Goal: Task Accomplishment & Management: Manage account settings

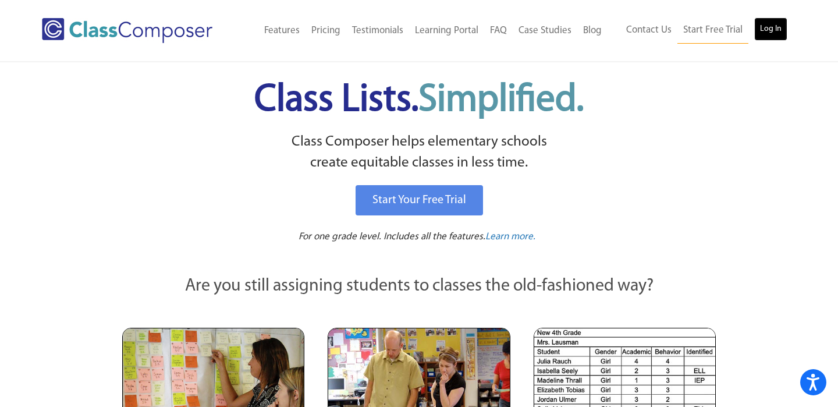
click at [761, 23] on link "Log In" at bounding box center [771, 28] width 33 height 23
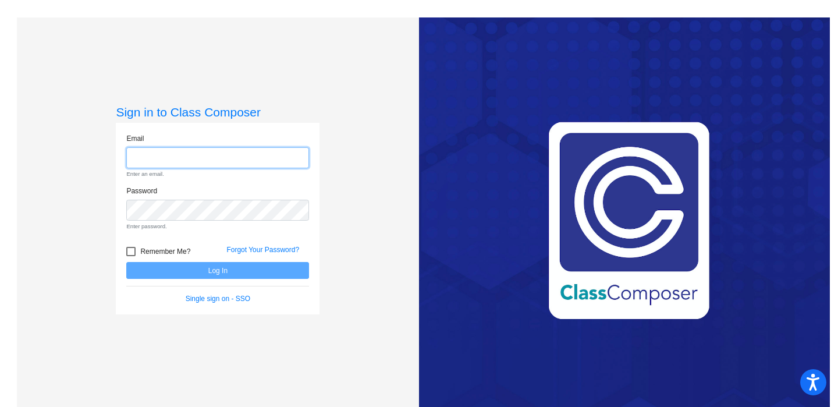
type input "[EMAIL_ADDRESS][DOMAIN_NAME]"
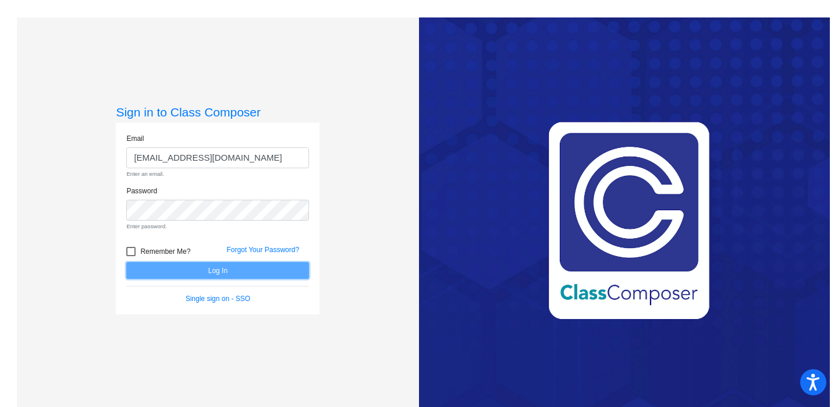
click at [280, 267] on form "Email kat_peel@upland.k12.ca.us Enter an email. Password Enter password. Rememb…" at bounding box center [217, 218] width 183 height 171
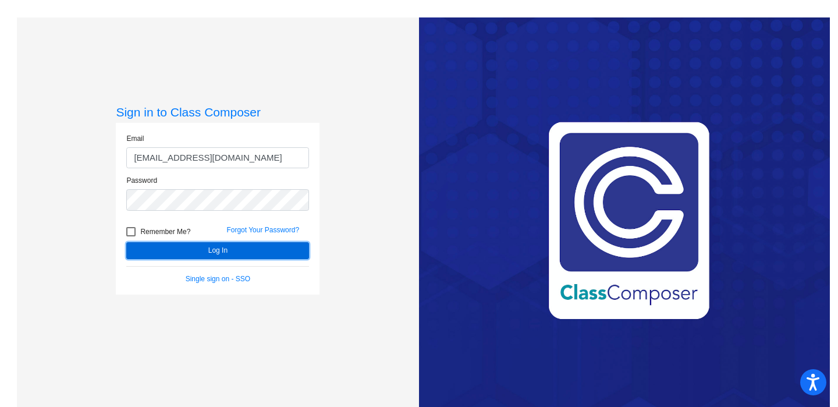
click at [279, 253] on button "Log In" at bounding box center [217, 250] width 183 height 17
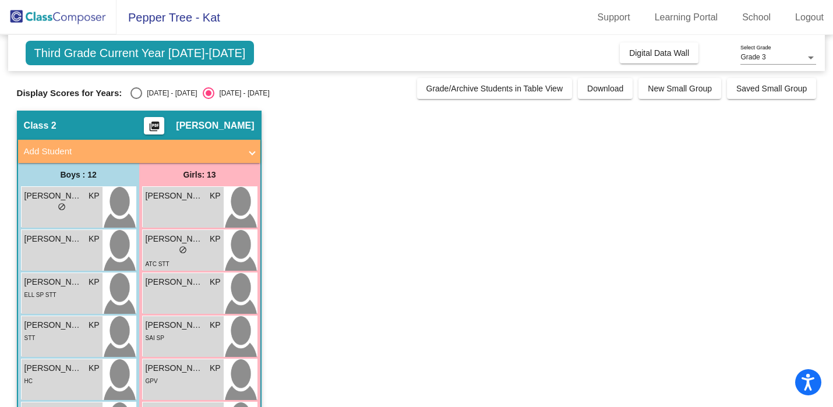
click at [134, 93] on div "Select an option" at bounding box center [136, 93] width 12 height 12
click at [136, 99] on input "2024 - 2025" at bounding box center [136, 99] width 1 height 1
radio input "true"
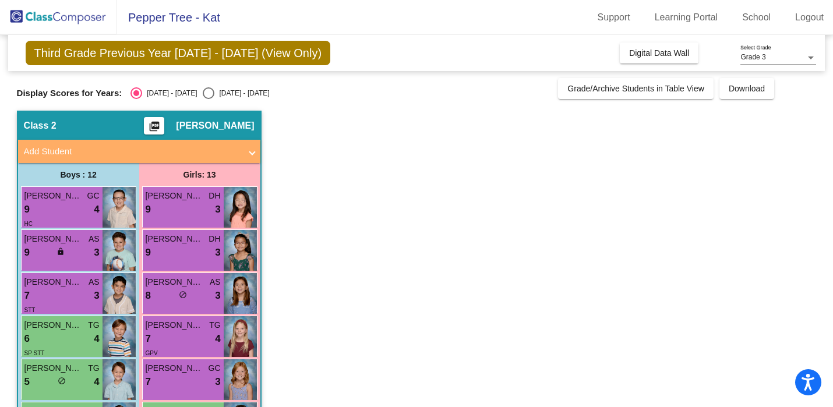
click at [203, 89] on div "Select an option" at bounding box center [209, 93] width 12 height 12
click at [208, 99] on input "2025 - 2026" at bounding box center [208, 99] width 1 height 1
radio input "true"
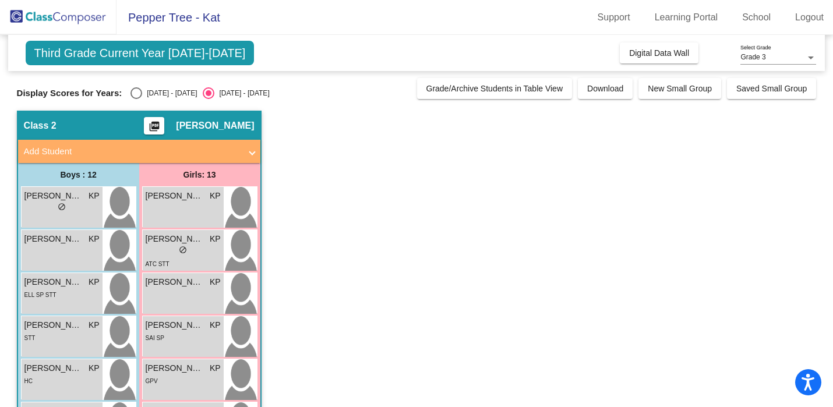
click at [137, 94] on div "Select an option" at bounding box center [136, 93] width 12 height 12
click at [136, 99] on input "2024 - 2025" at bounding box center [136, 99] width 1 height 1
radio input "true"
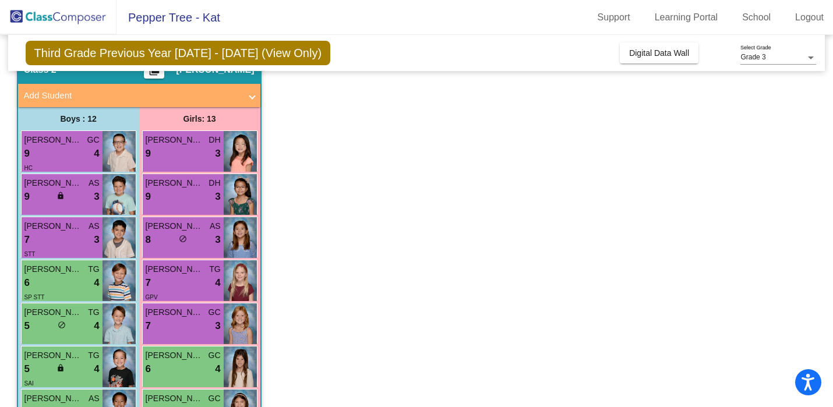
scroll to position [31, 0]
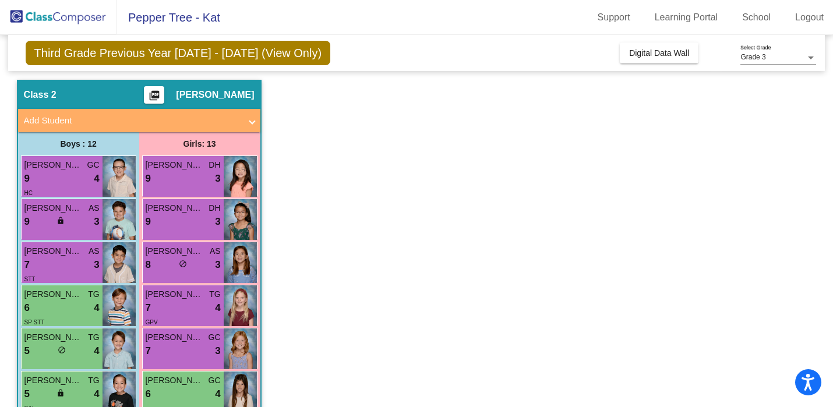
click at [161, 91] on mat-icon "picture_as_pdf" at bounding box center [154, 98] width 14 height 16
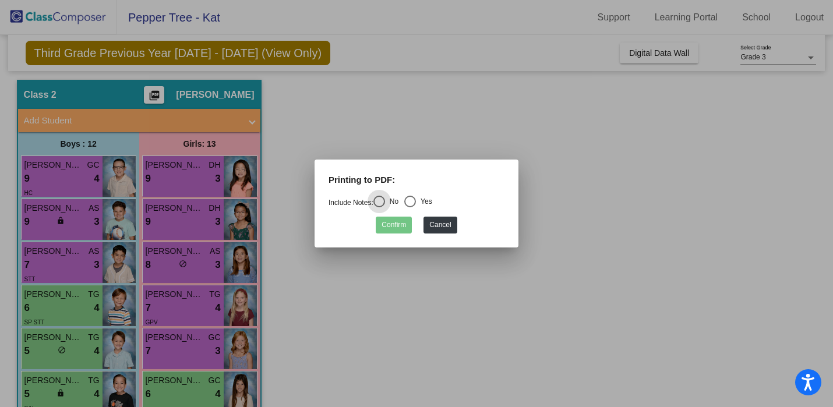
click at [415, 200] on div "Select an option" at bounding box center [410, 202] width 12 height 12
click at [410, 207] on input "Yes" at bounding box center [409, 207] width 1 height 1
radio input "true"
click at [402, 221] on button "Confirm" at bounding box center [394, 225] width 36 height 17
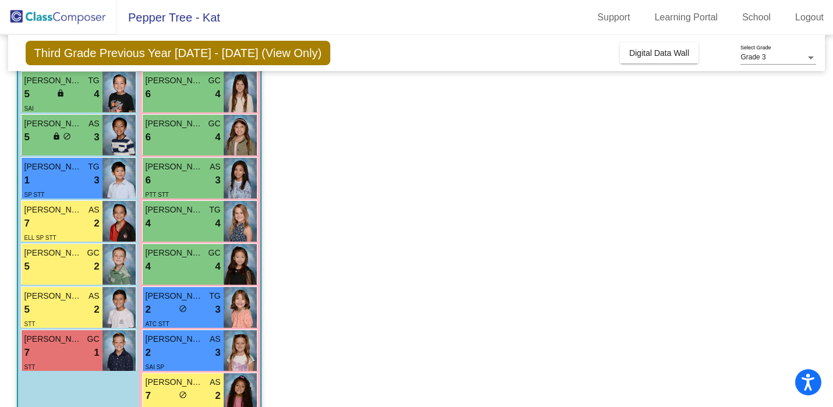
scroll to position [358, 0]
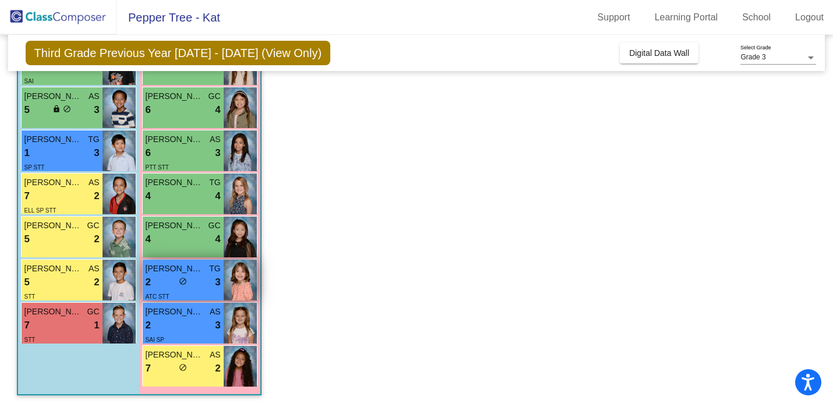
click at [199, 282] on div "2 lock do_not_disturb_alt 3" at bounding box center [183, 282] width 75 height 15
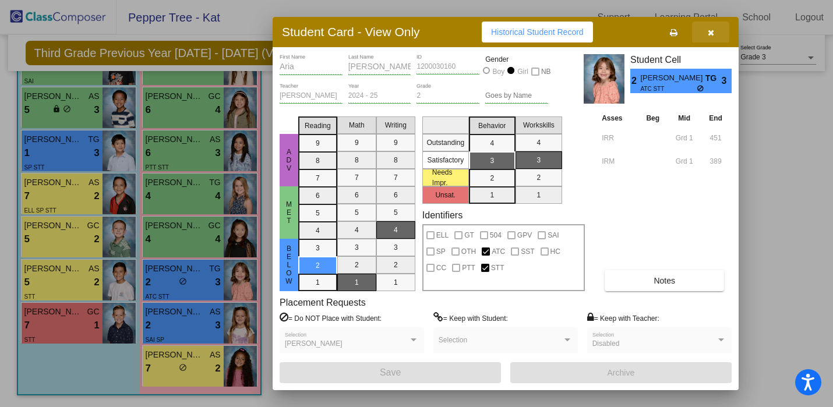
click at [712, 34] on icon "button" at bounding box center [710, 33] width 6 height 8
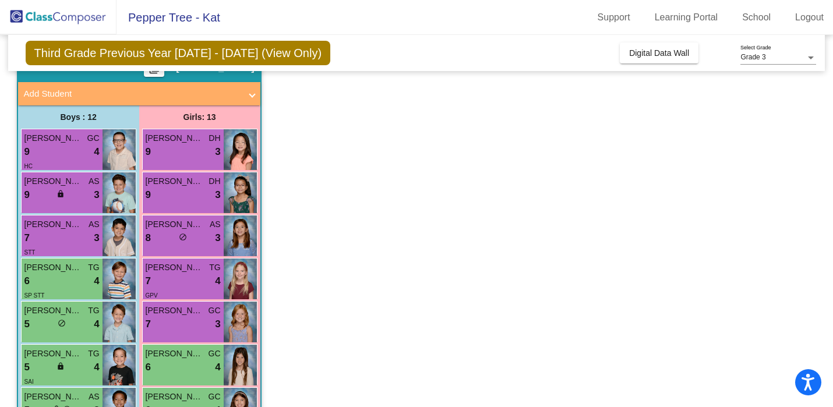
scroll to position [60, 0]
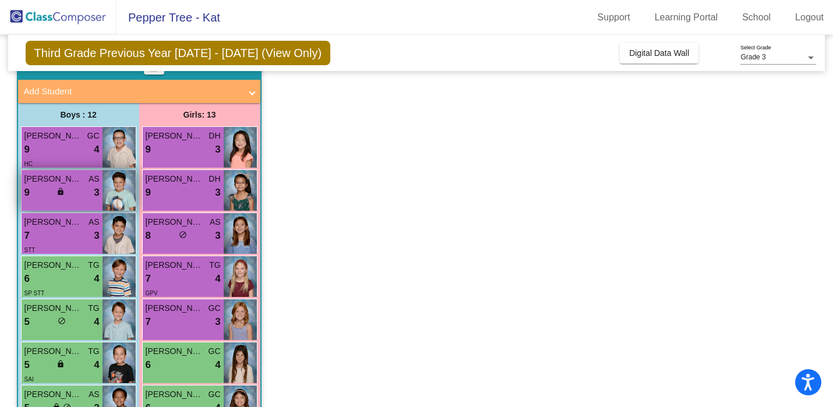
click at [62, 192] on span "lock" at bounding box center [60, 191] width 8 height 8
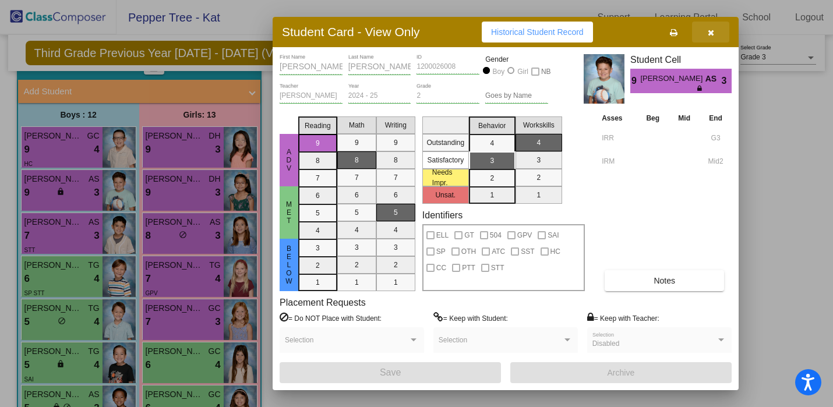
click at [711, 30] on icon "button" at bounding box center [710, 33] width 6 height 8
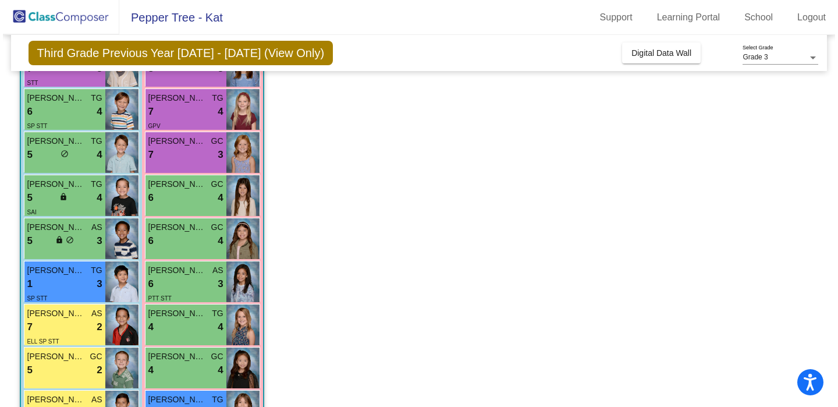
scroll to position [0, 0]
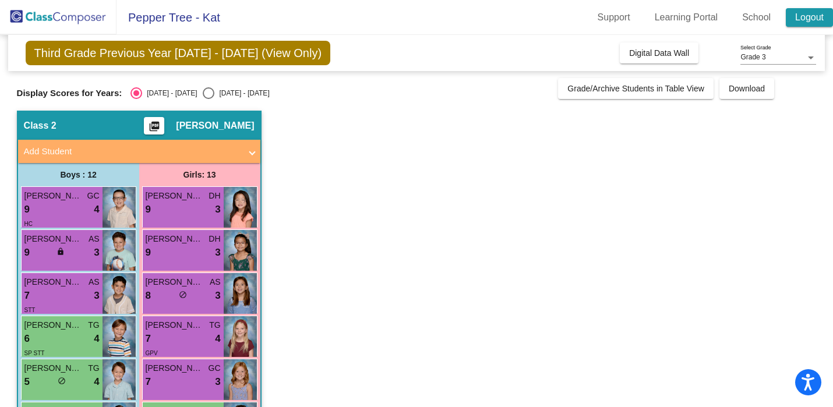
click at [803, 16] on link "Logout" at bounding box center [808, 17] width 47 height 19
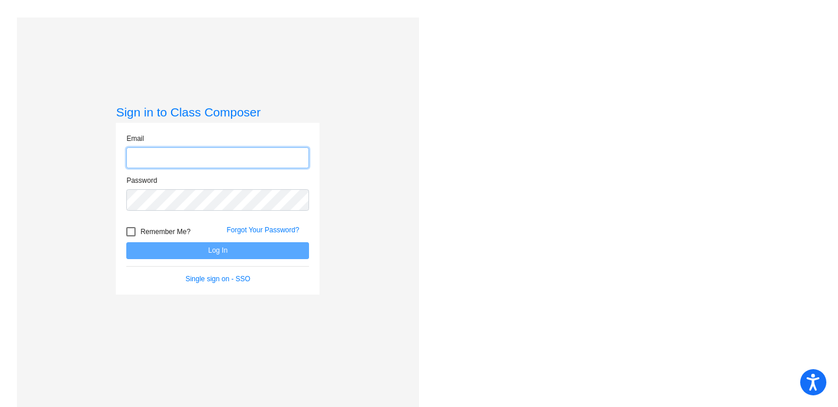
type input "kat_peel@upland.k12.ca.us"
